Goal: Information Seeking & Learning: Learn about a topic

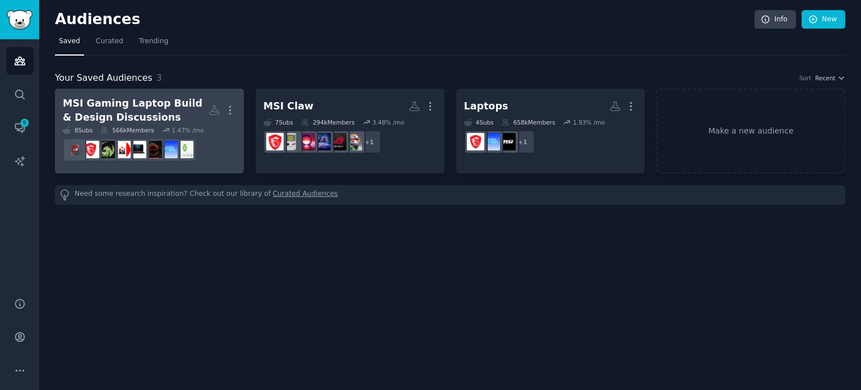
click at [179, 113] on div "MSI Gaming Laptop Build & Design Discussions" at bounding box center [136, 109] width 146 height 27
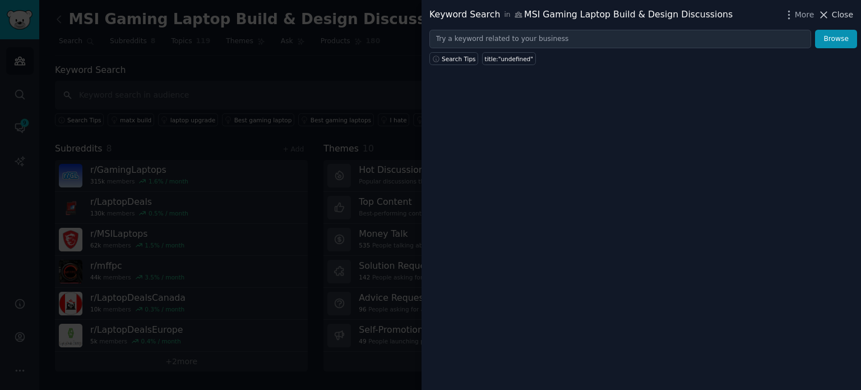
click at [842, 12] on span "Close" at bounding box center [842, 15] width 21 height 12
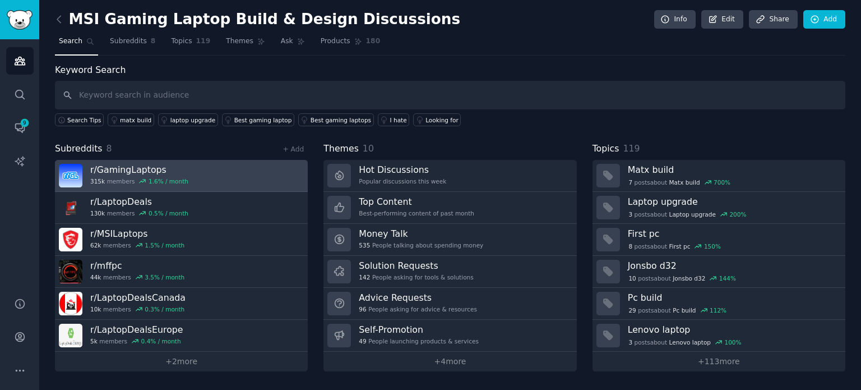
click at [183, 163] on link "r/ GamingLaptops 315k members 1.6 % / month" at bounding box center [181, 176] width 253 height 32
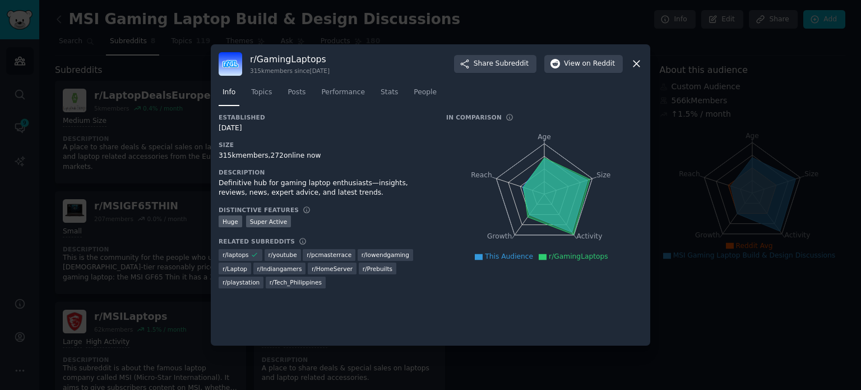
click at [637, 67] on icon at bounding box center [637, 64] width 12 height 12
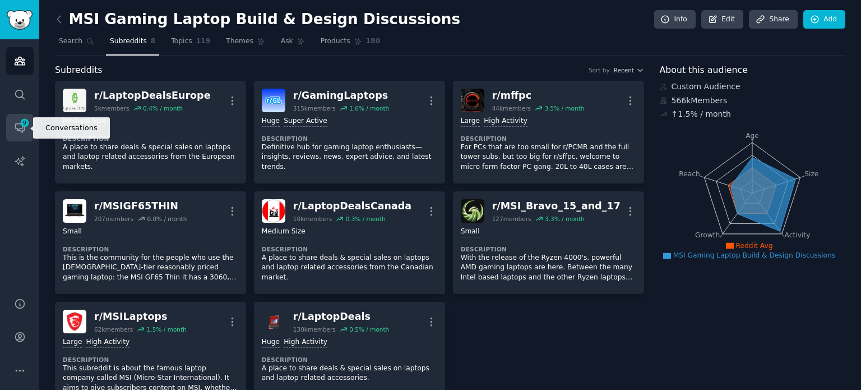
click at [24, 129] on icon "Sidebar" at bounding box center [19, 128] width 9 height 9
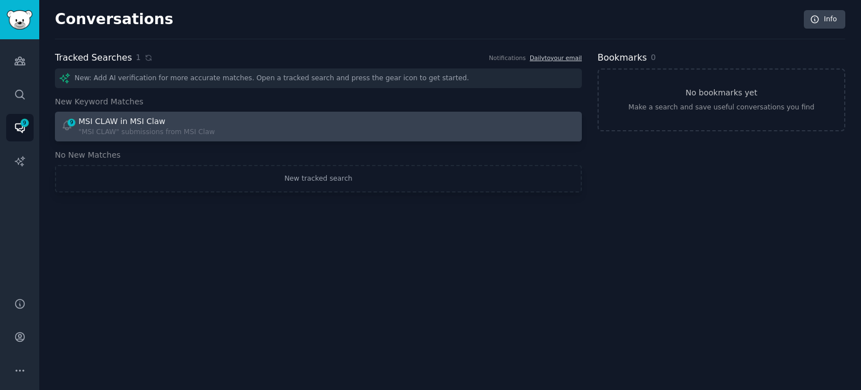
click at [177, 128] on div ""MSI CLAW" submissions from MSI Claw" at bounding box center [146, 132] width 136 height 10
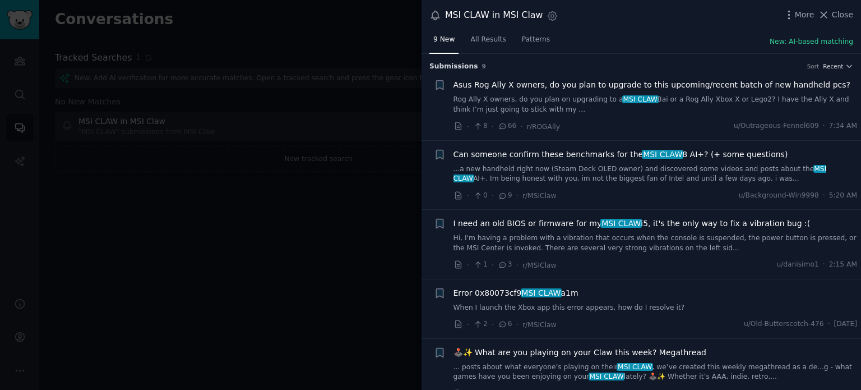
click at [549, 151] on span "Can someone confirm these benchmarks for the MSI CLAW 8 AI+? (+ some questions)" at bounding box center [621, 155] width 335 height 12
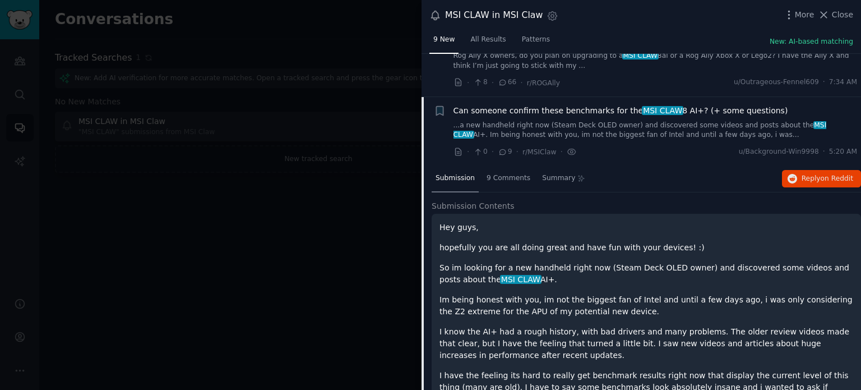
scroll to position [87, 0]
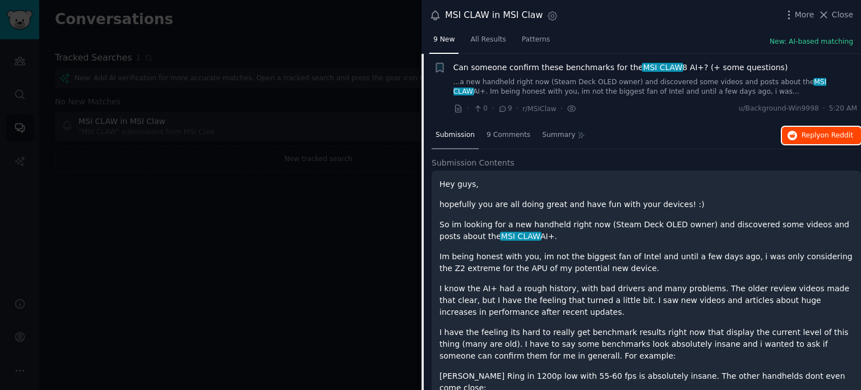
click at [803, 131] on span "Reply on Reddit" at bounding box center [828, 136] width 52 height 10
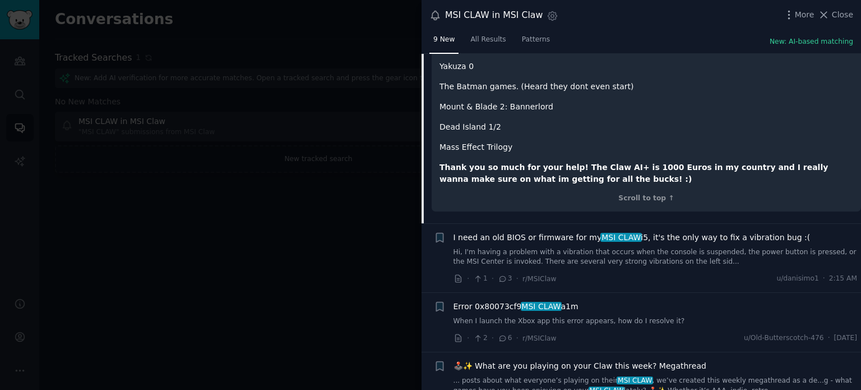
scroll to position [751, 0]
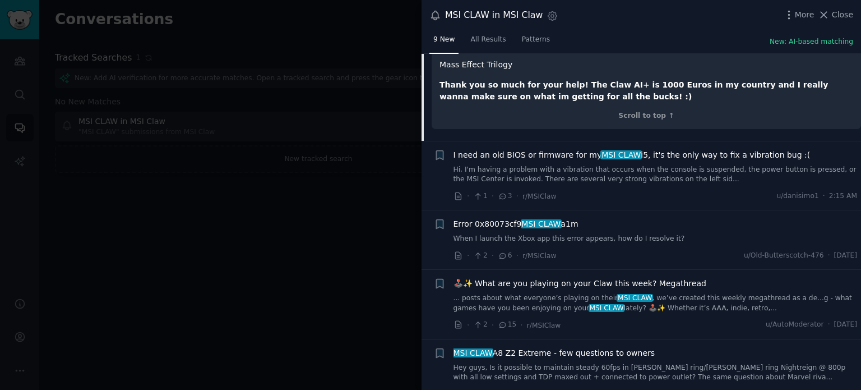
click at [550, 149] on span "I need an old BIOS or firmware for my MSI CLAW i5, it's the only way to fix a v…" at bounding box center [632, 155] width 357 height 12
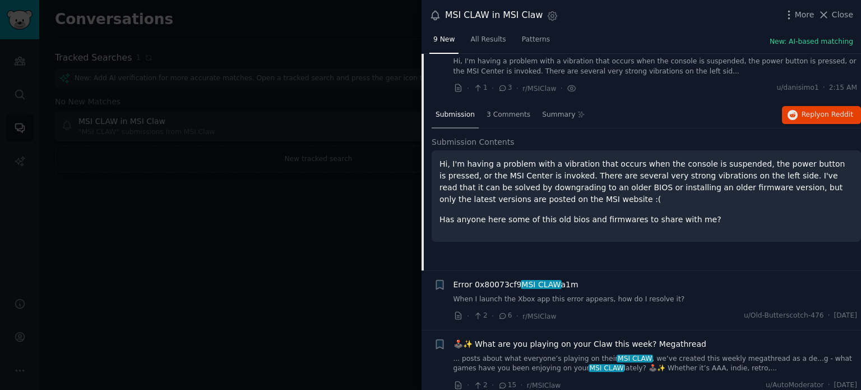
scroll to position [156, 0]
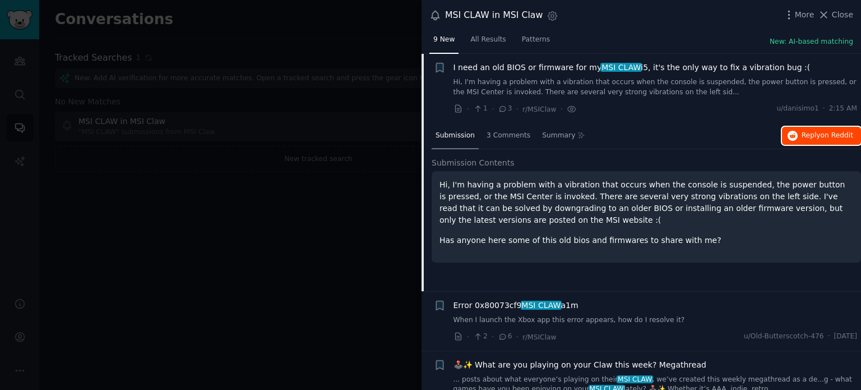
click at [788, 136] on icon "button" at bounding box center [793, 136] width 10 height 10
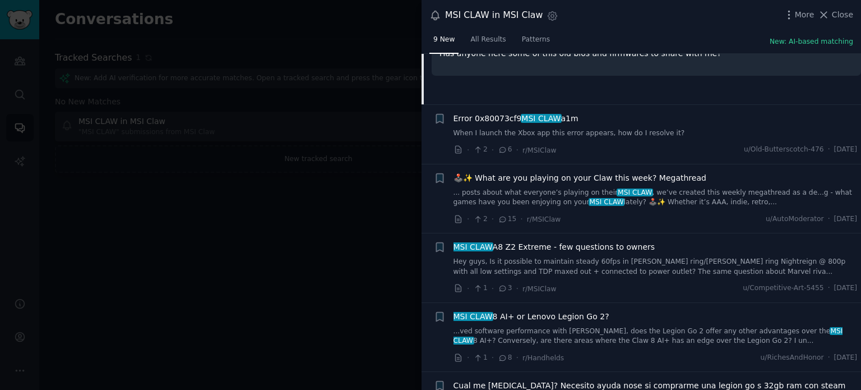
scroll to position [432, 0]
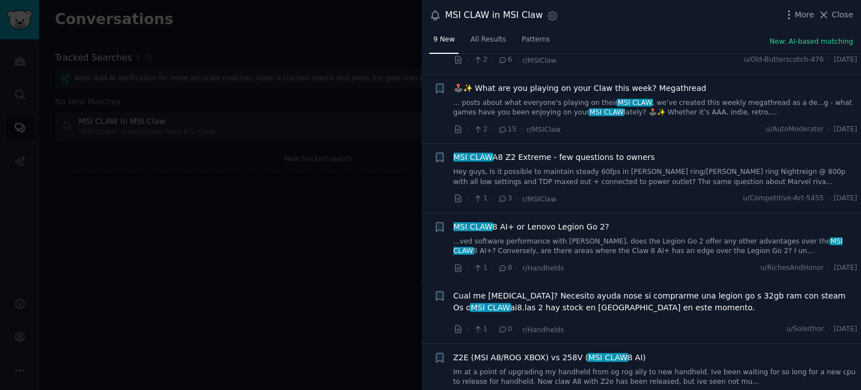
click at [543, 155] on span "MSI CLAW A8 Z2 Extreme - few questions to owners" at bounding box center [555, 157] width 202 height 12
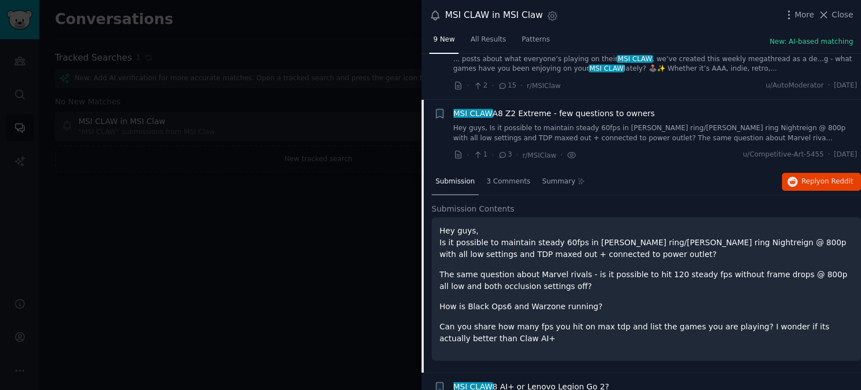
scroll to position [353, 0]
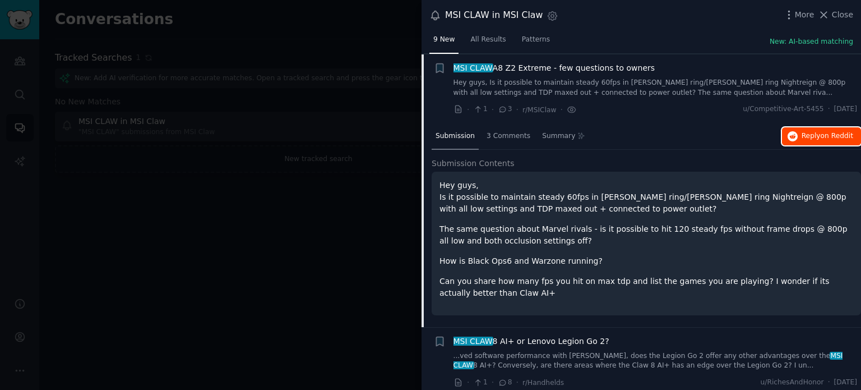
click at [805, 134] on span "Reply on Reddit" at bounding box center [828, 136] width 52 height 10
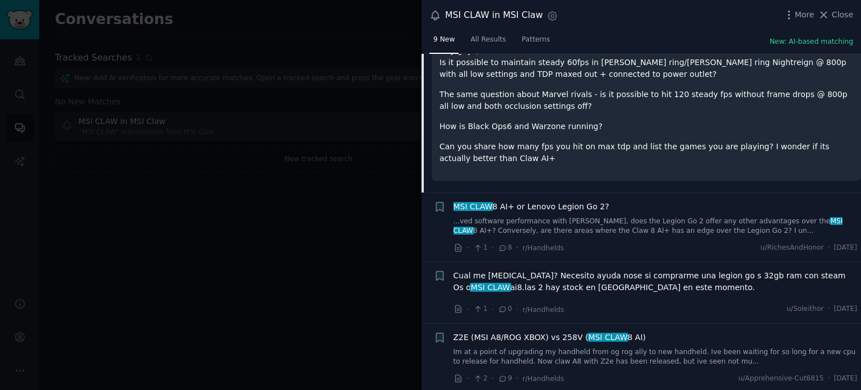
click at [527, 209] on span "MSI CLAW 8 AI+ or Lenovo Legion Go 2?" at bounding box center [532, 207] width 156 height 12
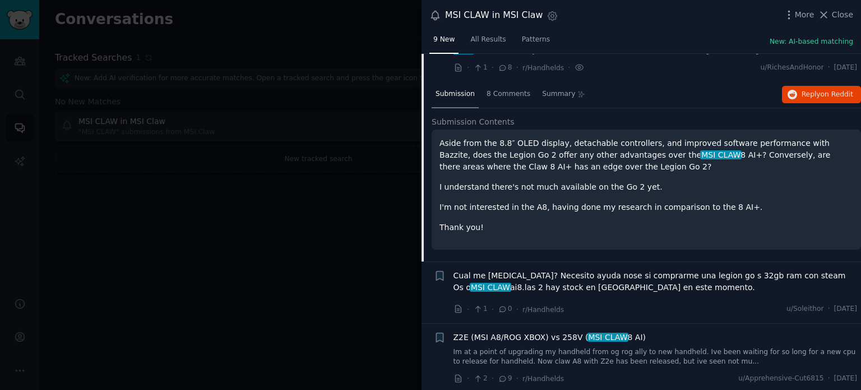
scroll to position [422, 0]
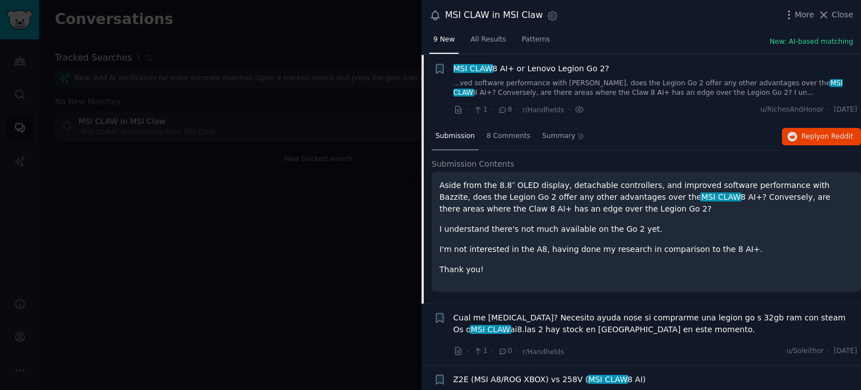
click at [832, 146] on div "Submission 8 Comments Summary Reply on Reddit" at bounding box center [646, 136] width 429 height 27
click at [832, 132] on span "on Reddit" at bounding box center [837, 136] width 33 height 8
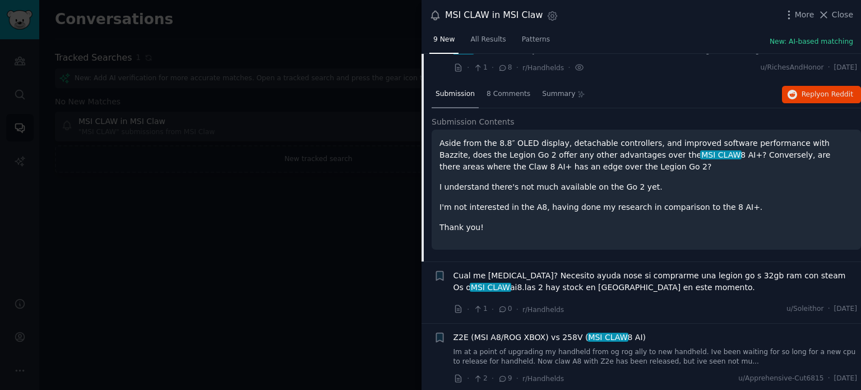
click at [549, 336] on span "Z2E (MSI A8/ROG XBOX) vs 258V ( MSI CLAW 8 AI)" at bounding box center [550, 337] width 193 height 12
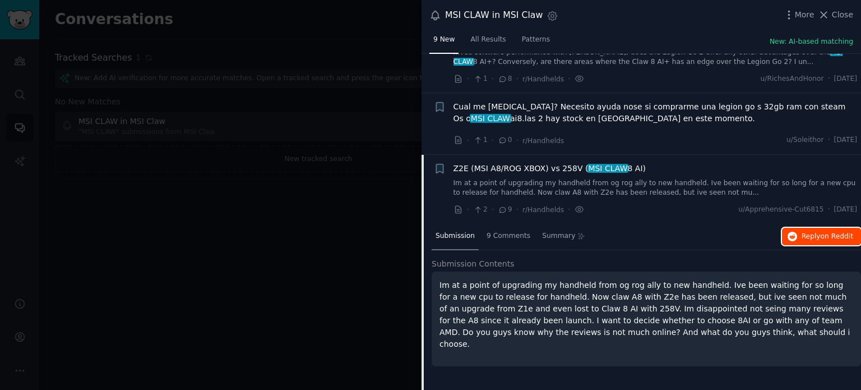
click at [798, 234] on button "Reply on Reddit" at bounding box center [821, 237] width 79 height 18
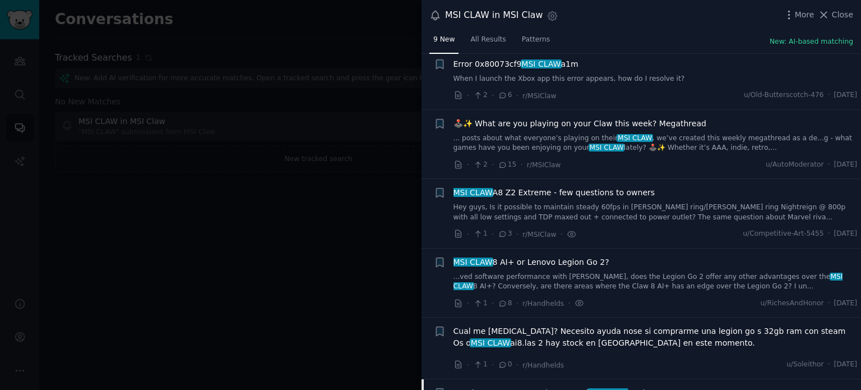
scroll to position [229, 0]
click at [529, 194] on span "MSI CLAW A8 Z2 Extreme - few questions to owners" at bounding box center [555, 193] width 202 height 12
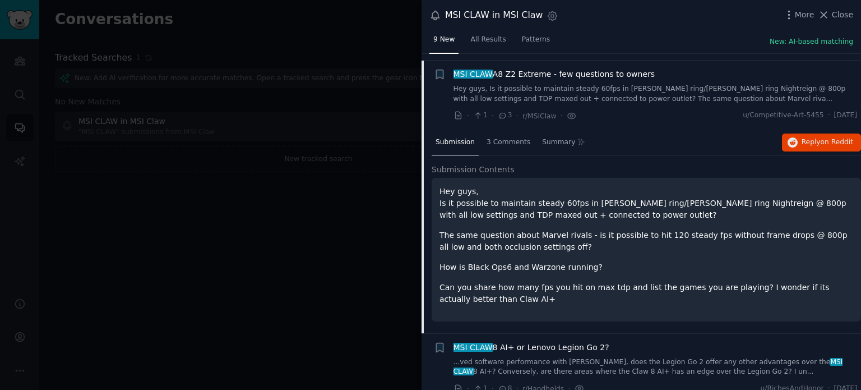
scroll to position [353, 0]
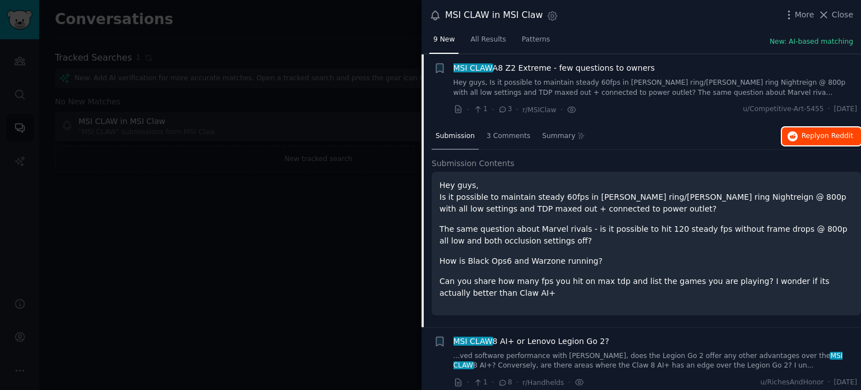
click at [817, 136] on span "Reply on Reddit" at bounding box center [828, 136] width 52 height 10
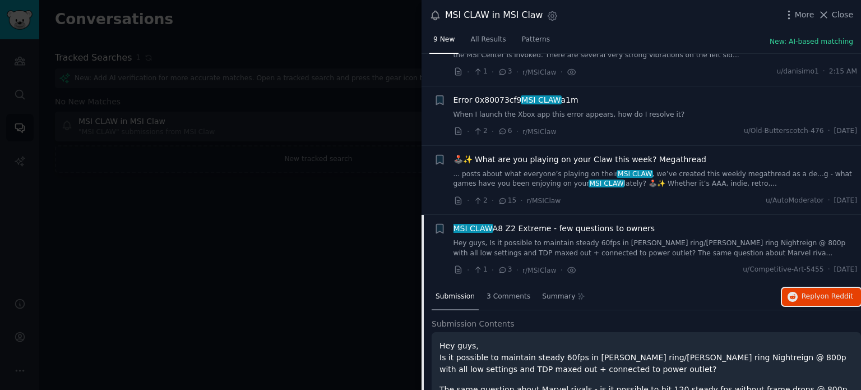
scroll to position [0, 0]
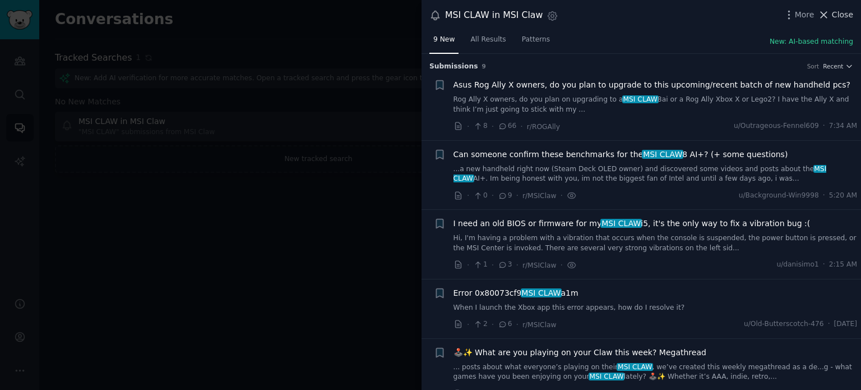
click at [844, 14] on span "Close" at bounding box center [842, 15] width 21 height 12
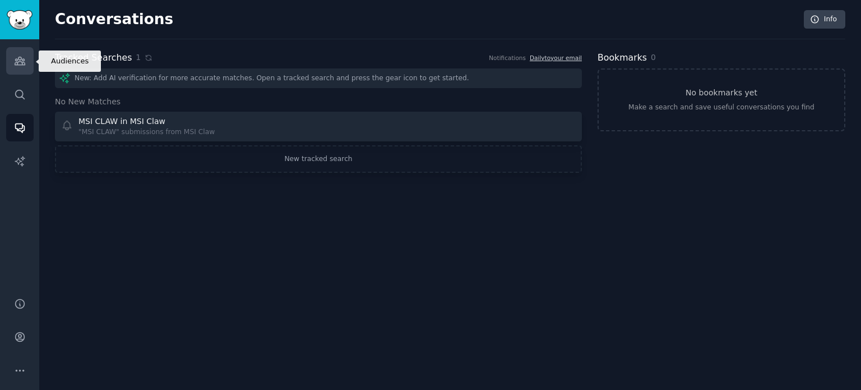
click at [20, 64] on icon "Sidebar" at bounding box center [20, 61] width 10 height 8
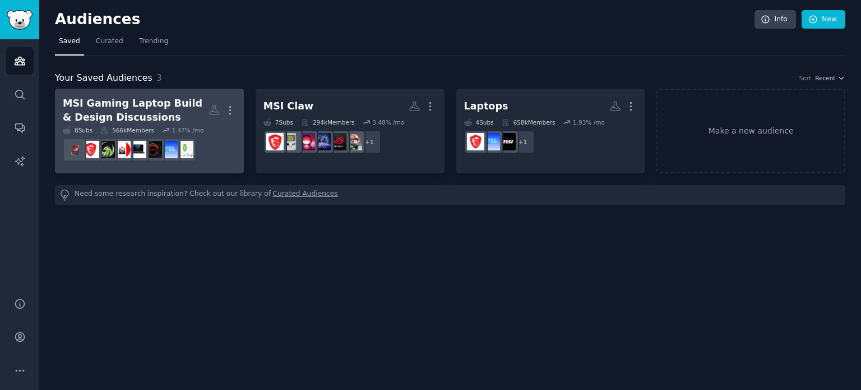
click at [115, 122] on div "MSI Gaming Laptop Build & Design Discussions" at bounding box center [136, 109] width 146 height 27
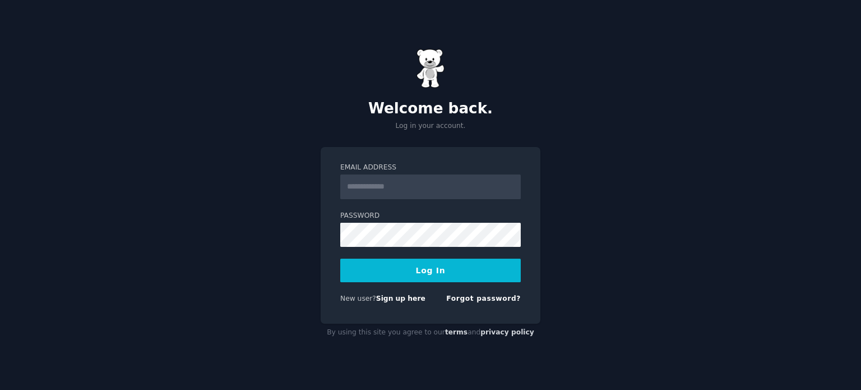
click at [406, 194] on input "Email Address" at bounding box center [430, 186] width 181 height 25
click at [655, 208] on div "Welcome back. Log in your account. Email Address Password Log In New user? Sign…" at bounding box center [430, 195] width 861 height 390
paste input "**********"
type input "**********"
click at [367, 265] on button "Log In" at bounding box center [430, 270] width 181 height 24
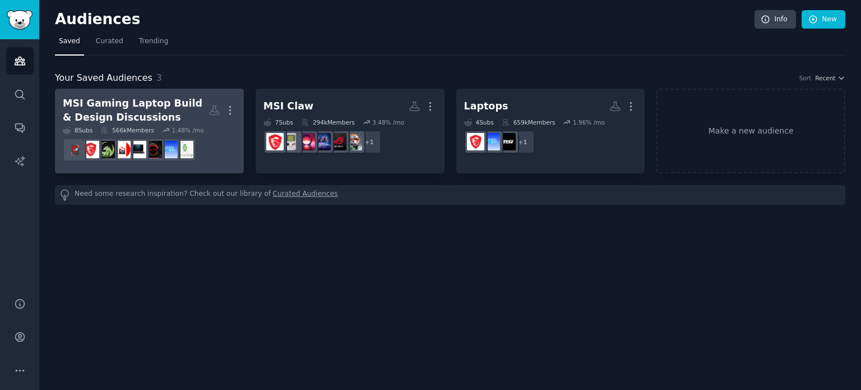
click at [183, 109] on div "MSI Gaming Laptop Build & Design Discussions" at bounding box center [136, 109] width 146 height 27
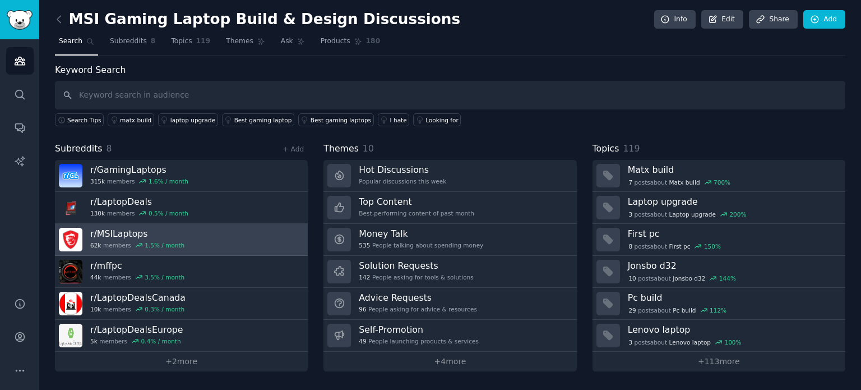
click at [191, 232] on link "r/ MSILaptops 62k members 1.5 % / month" at bounding box center [181, 240] width 253 height 32
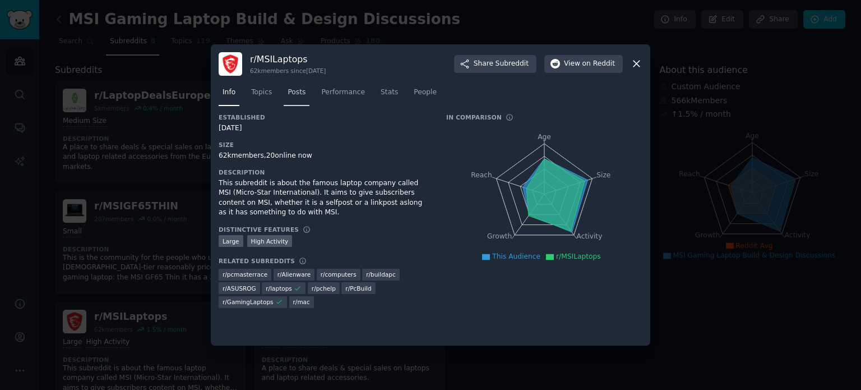
click at [290, 98] on link "Posts" at bounding box center [297, 95] width 26 height 23
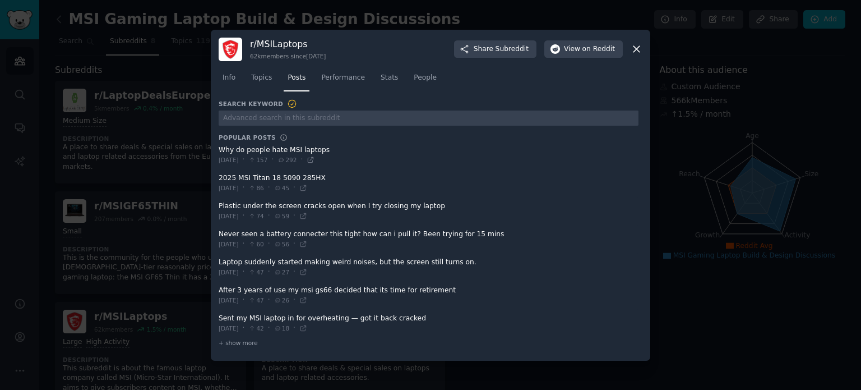
click at [314, 158] on icon at bounding box center [311, 160] width 8 height 8
click at [272, 79] on link "Topics" at bounding box center [261, 80] width 29 height 23
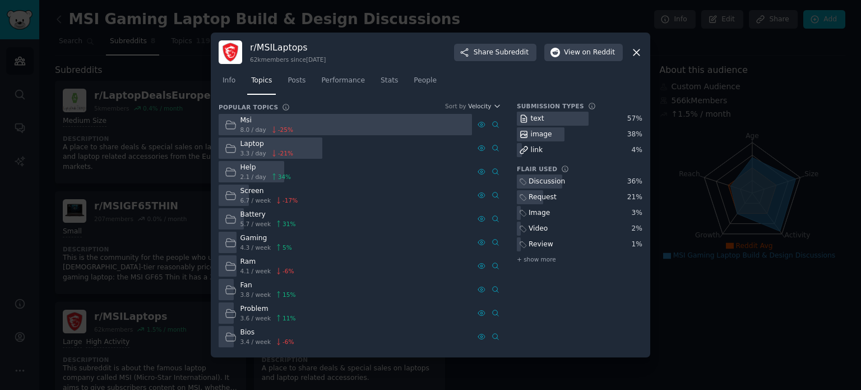
click at [637, 53] on icon at bounding box center [636, 52] width 6 height 6
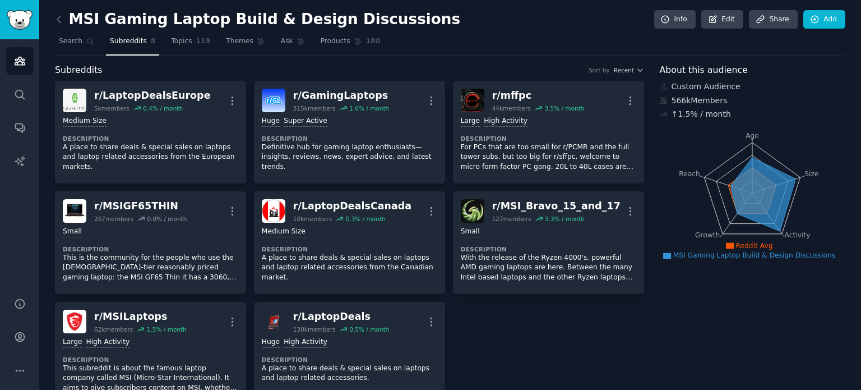
click at [204, 42] on nav "Search Subreddits 8 Topics 119 Themes Ask Products 180" at bounding box center [450, 44] width 790 height 23
click at [200, 42] on link "Topics 119" at bounding box center [190, 44] width 47 height 23
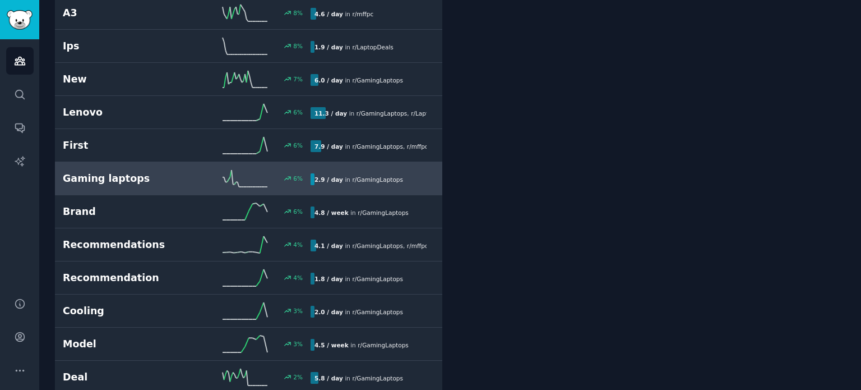
scroll to position [1575, 0]
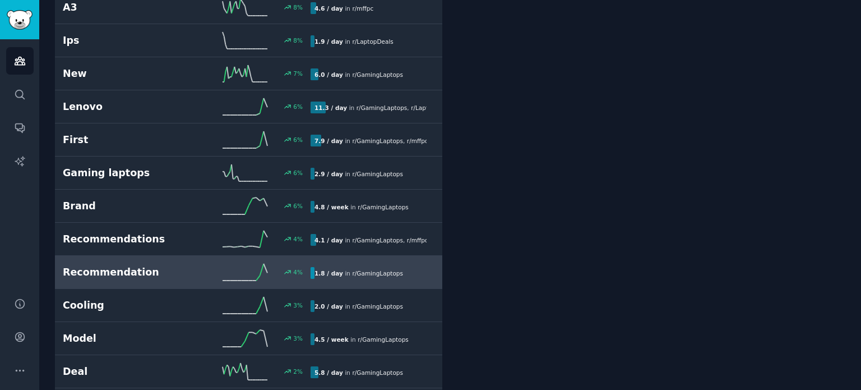
click at [317, 256] on link "Recommendation 4 % 1.8 / day in r/ GamingLaptops" at bounding box center [248, 272] width 387 height 33
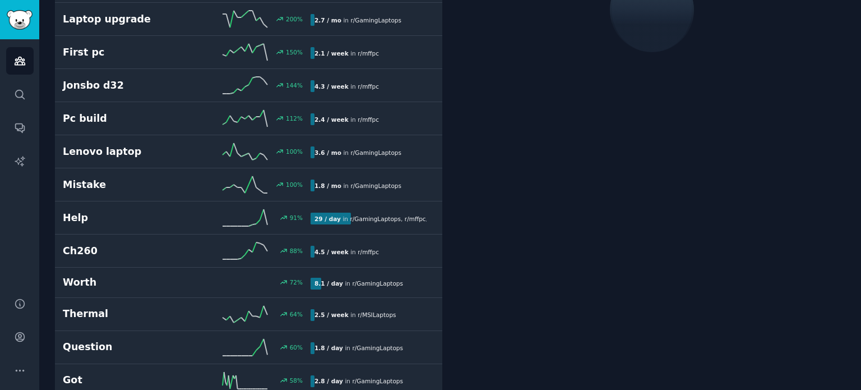
scroll to position [62, 0]
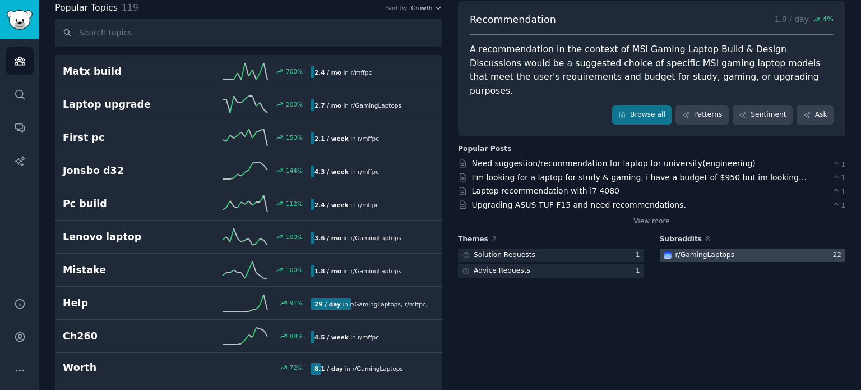
click at [696, 250] on div "r/ GamingLaptops" at bounding box center [705, 255] width 59 height 10
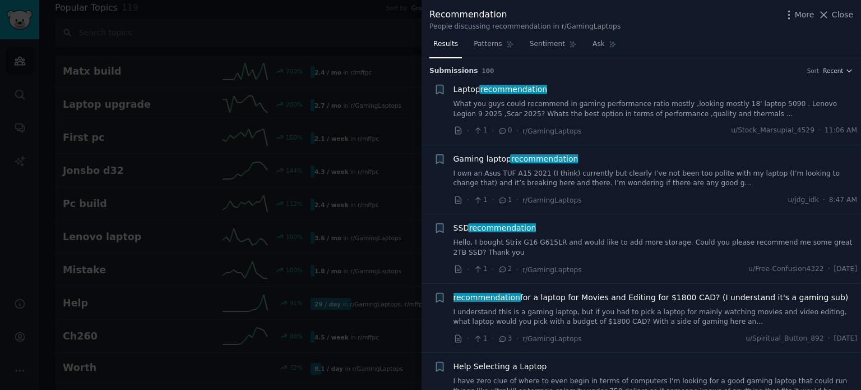
click at [482, 89] on span "recommendation" at bounding box center [513, 89] width 69 height 9
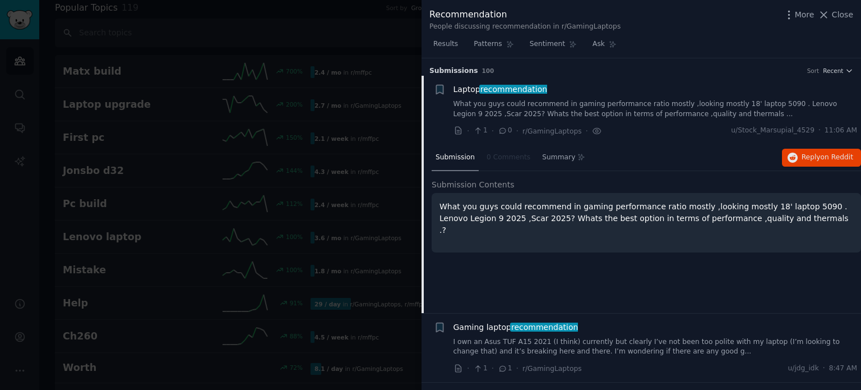
scroll to position [17, 0]
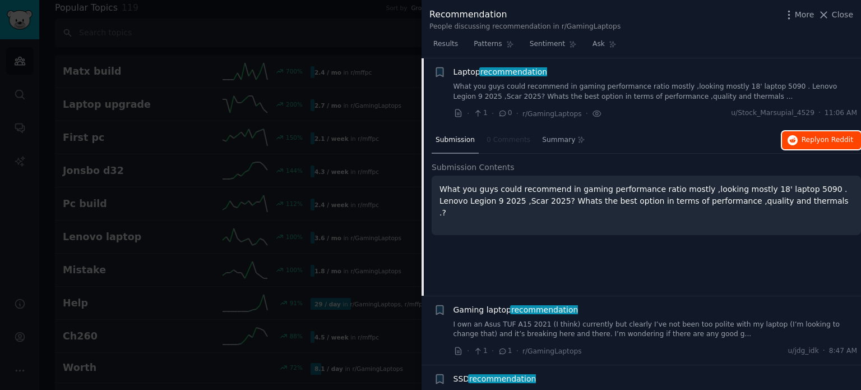
click at [817, 131] on button "Reply on Reddit" at bounding box center [821, 140] width 79 height 18
click at [830, 18] on icon at bounding box center [824, 15] width 12 height 12
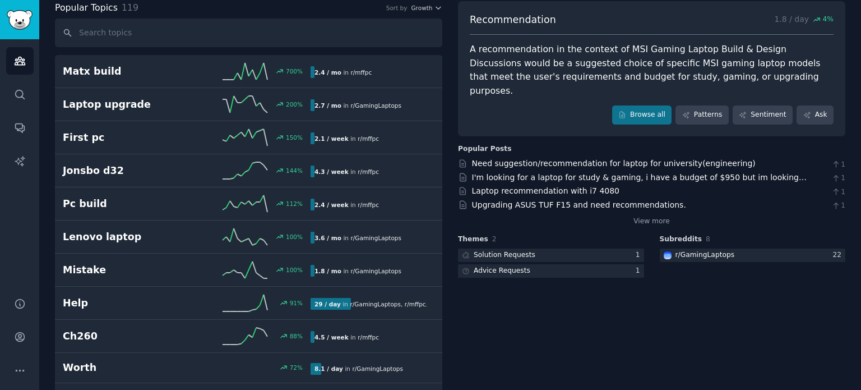
click at [831, 18] on div "Recommendation 1.8 / day 4 % A recommendation in the context of MSI Gaming Lapt…" at bounding box center [651, 68] width 387 height 135
click at [20, 60] on icon "Sidebar" at bounding box center [20, 61] width 12 height 12
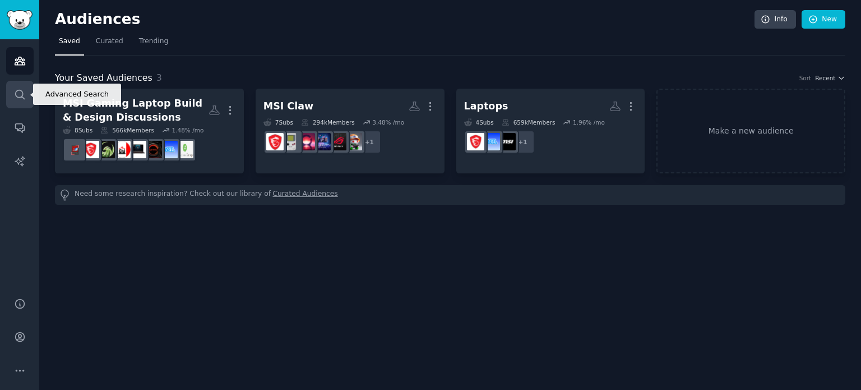
click at [20, 91] on icon "Sidebar" at bounding box center [20, 95] width 12 height 12
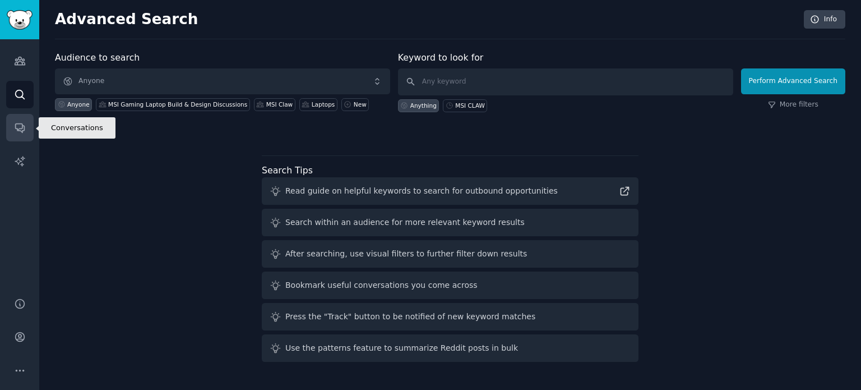
click at [24, 131] on icon "Sidebar" at bounding box center [19, 128] width 9 height 9
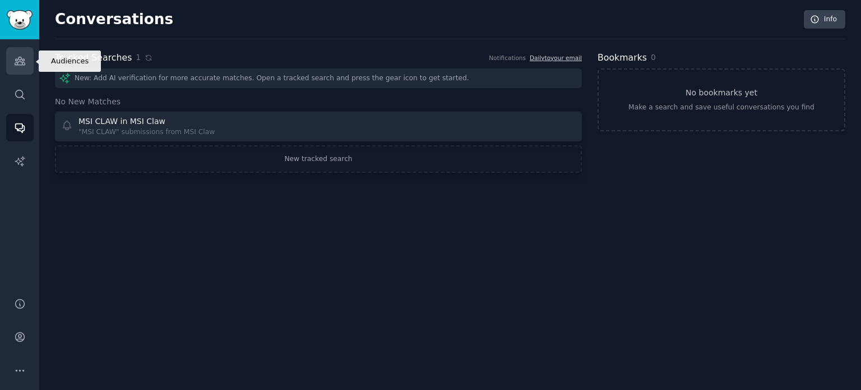
click at [14, 67] on link "Audiences" at bounding box center [19, 60] width 27 height 27
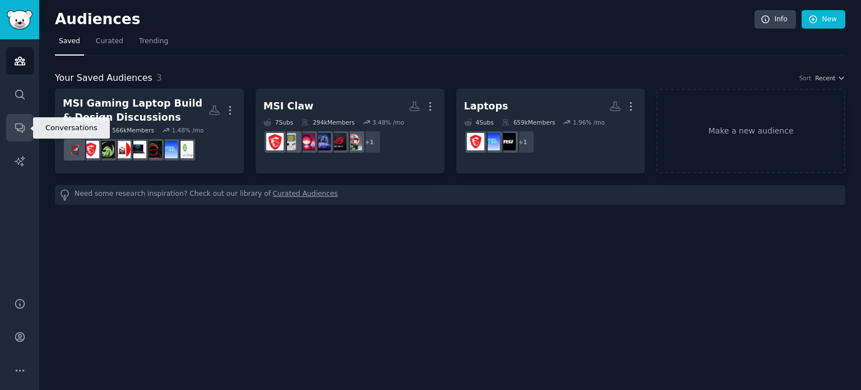
click at [22, 126] on icon "Sidebar" at bounding box center [19, 128] width 9 height 9
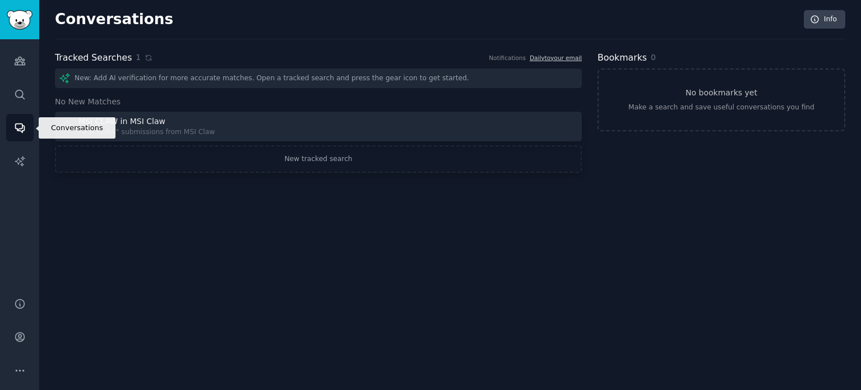
click at [20, 127] on icon "Sidebar" at bounding box center [20, 128] width 12 height 12
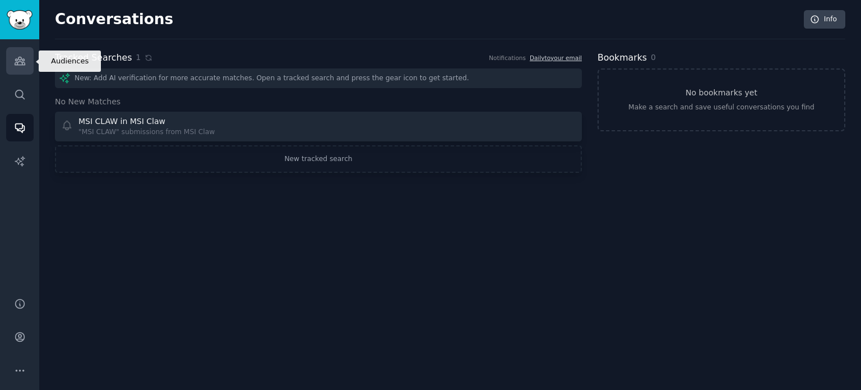
click at [13, 70] on link "Audiences" at bounding box center [19, 60] width 27 height 27
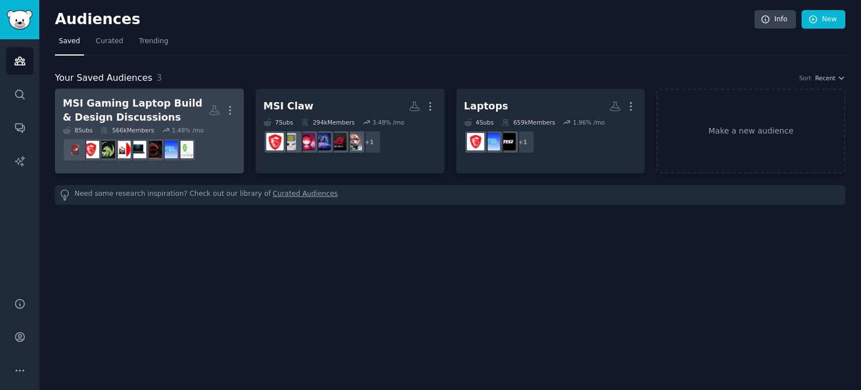
click at [137, 112] on div "MSI Gaming Laptop Build & Design Discussions" at bounding box center [136, 109] width 146 height 27
